Goal: Complete application form

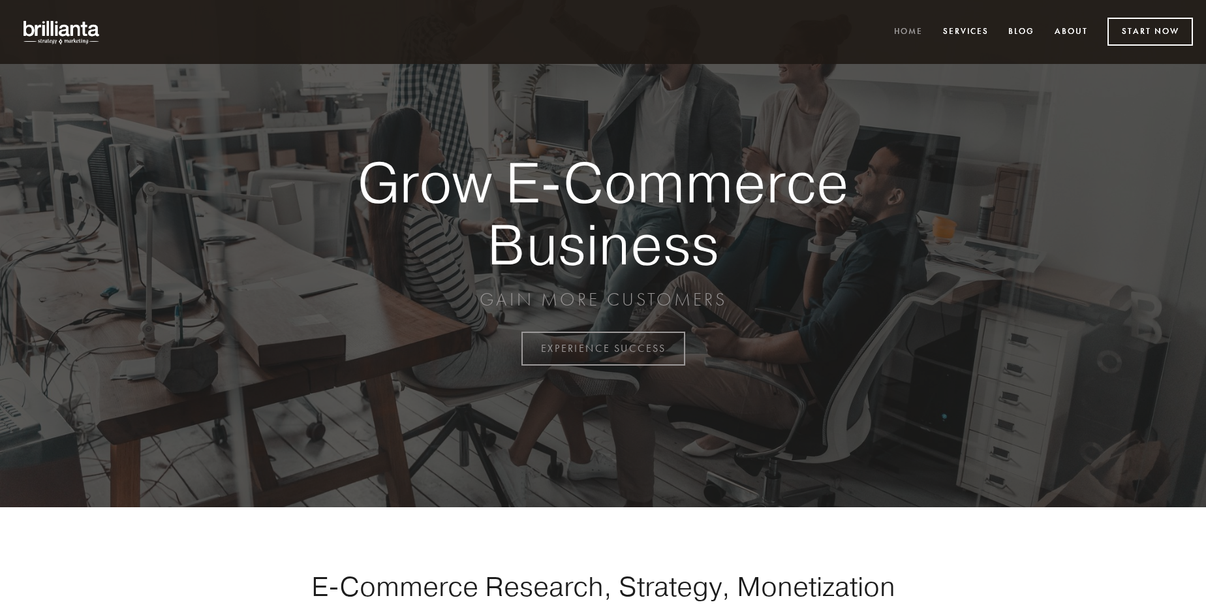
scroll to position [3421, 0]
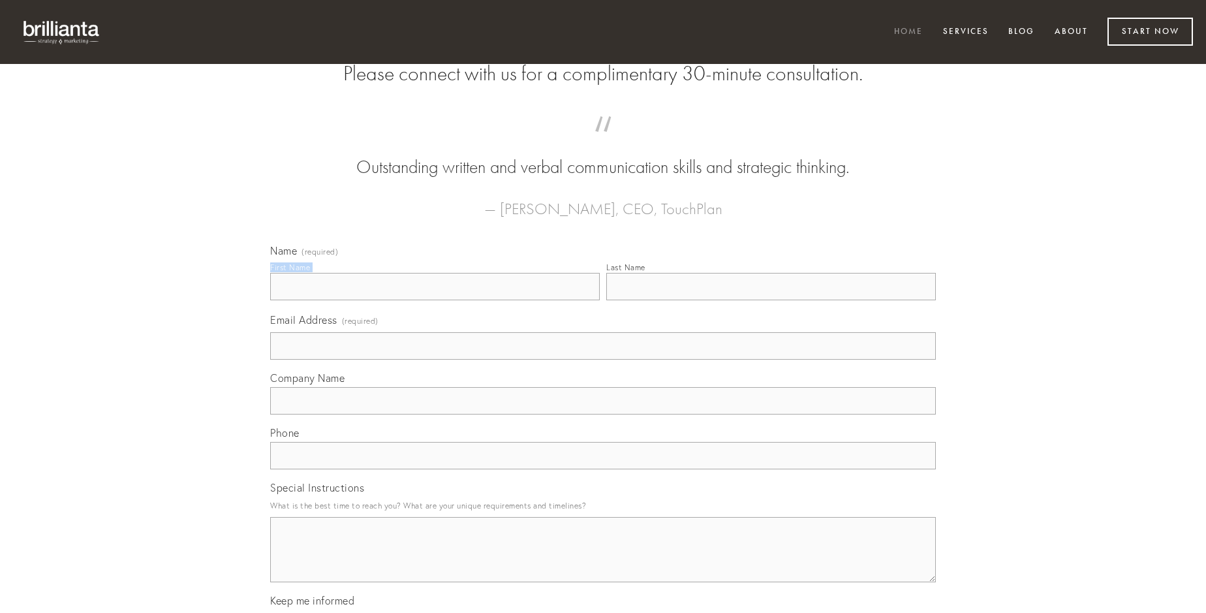
type input "[PERSON_NAME]"
click at [771, 300] on input "Last Name" at bounding box center [771, 286] width 330 height 27
type input "[PERSON_NAME]"
click at [603, 360] on input "Email Address (required)" at bounding box center [603, 345] width 666 height 27
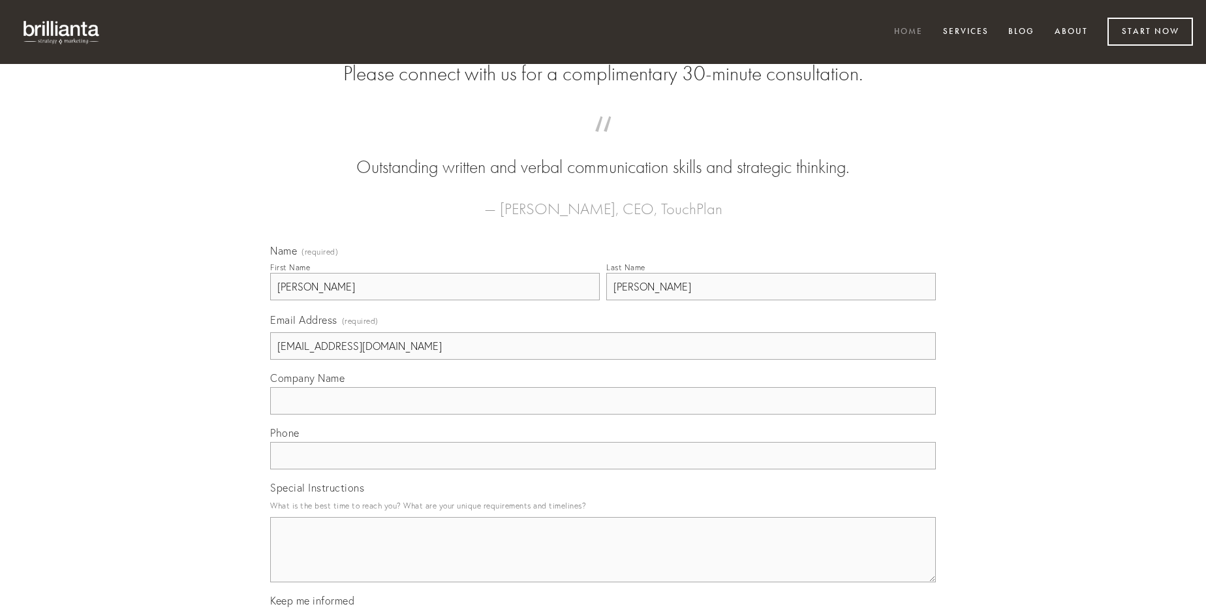
type input "[EMAIL_ADDRESS][DOMAIN_NAME]"
click at [603, 414] on input "Company Name" at bounding box center [603, 400] width 666 height 27
type input "corrigo"
click at [603, 469] on input "text" at bounding box center [603, 455] width 666 height 27
click at [603, 561] on textarea "Special Instructions" at bounding box center [603, 549] width 666 height 65
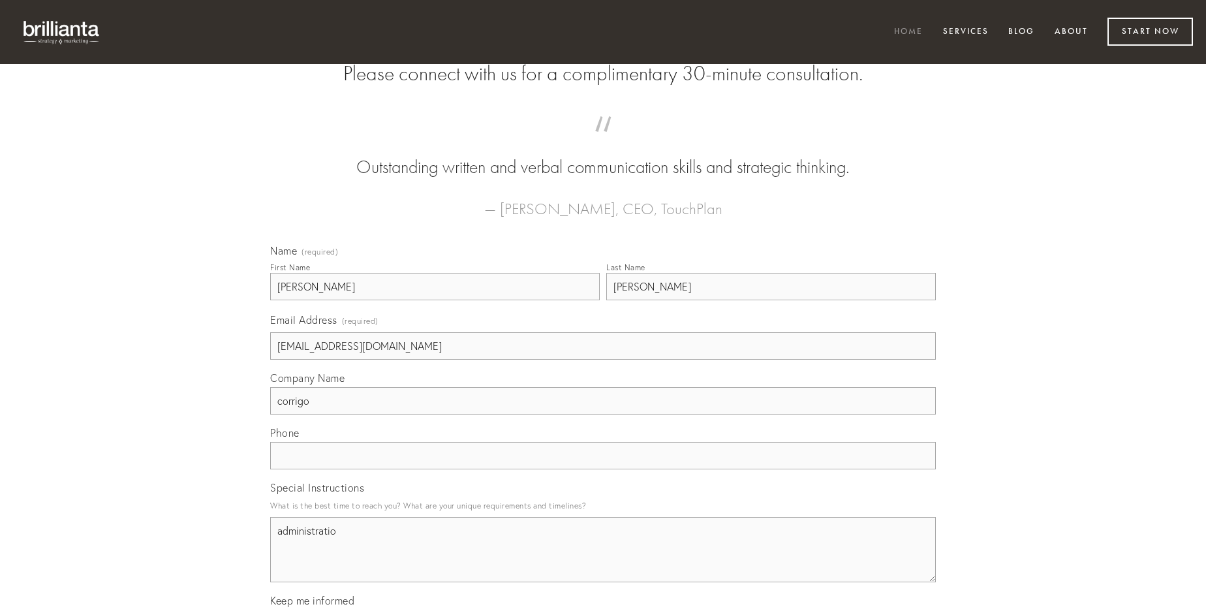
type textarea "administratio"
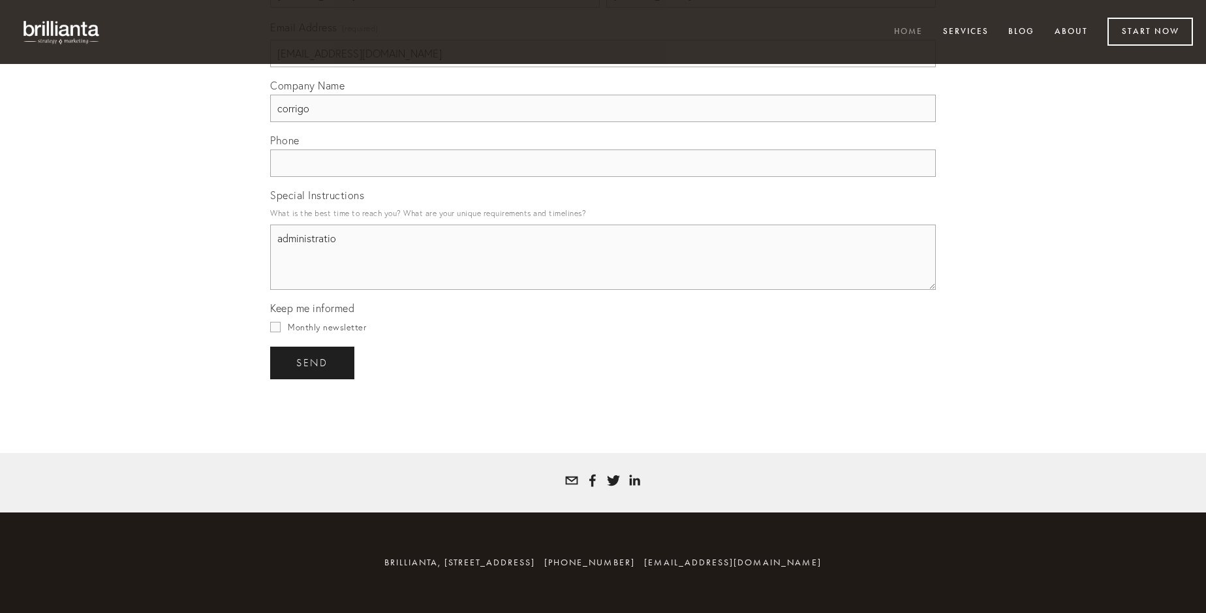
click at [313, 362] on span "send" at bounding box center [312, 363] width 32 height 12
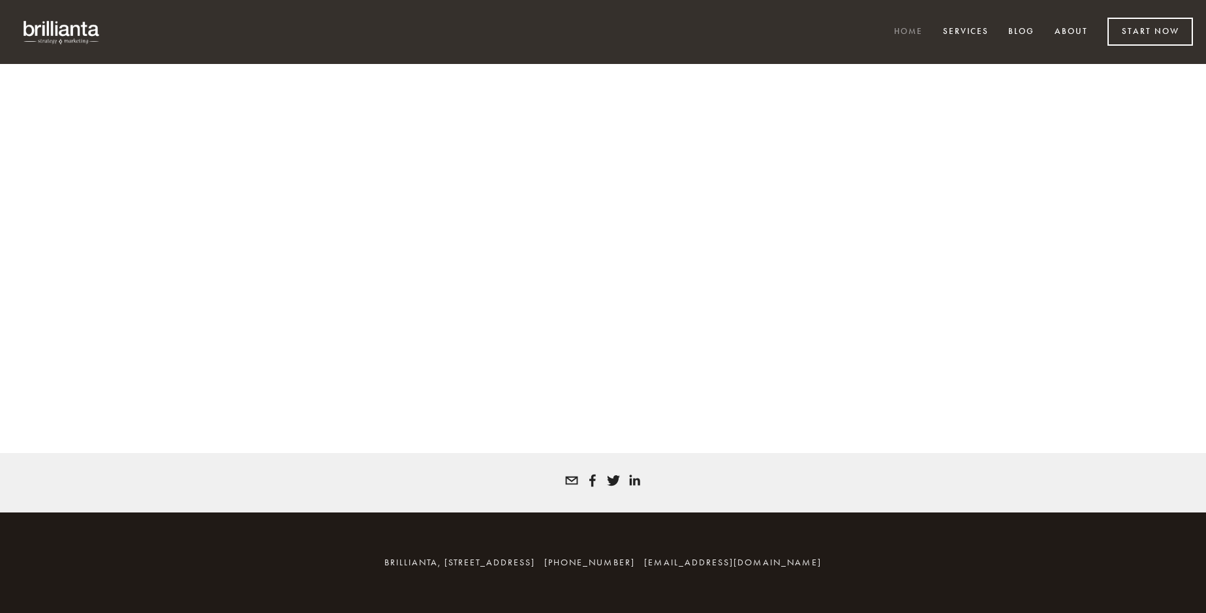
scroll to position [3403, 0]
